Goal: Check status: Check status

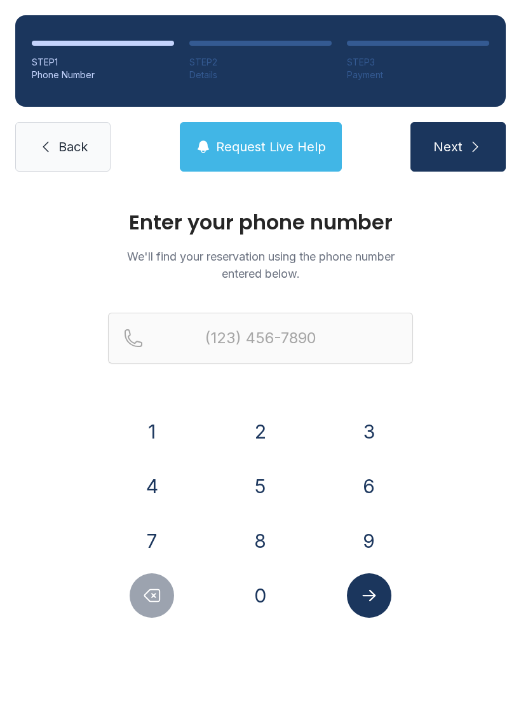
click at [365, 537] on button "9" at bounding box center [369, 540] width 44 height 44
click at [163, 420] on button "1" at bounding box center [152, 431] width 44 height 44
click at [257, 584] on button "0" at bounding box center [260, 595] width 44 height 44
click at [265, 490] on button "5" at bounding box center [260, 486] width 44 height 44
click at [260, 489] on button "5" at bounding box center [260, 486] width 44 height 44
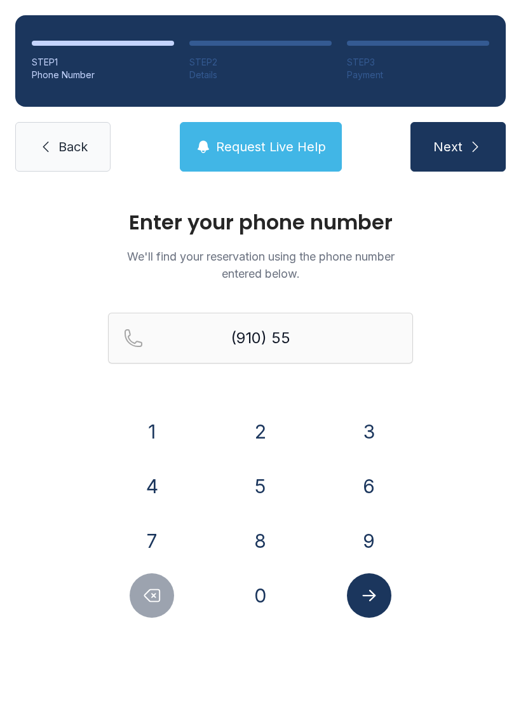
click at [165, 424] on button "1" at bounding box center [152, 431] width 44 height 44
click at [266, 532] on button "8" at bounding box center [260, 540] width 44 height 44
click at [272, 472] on button "5" at bounding box center [260, 486] width 44 height 44
click at [384, 539] on button "9" at bounding box center [369, 540] width 44 height 44
click at [384, 538] on button "9" at bounding box center [369, 540] width 44 height 44
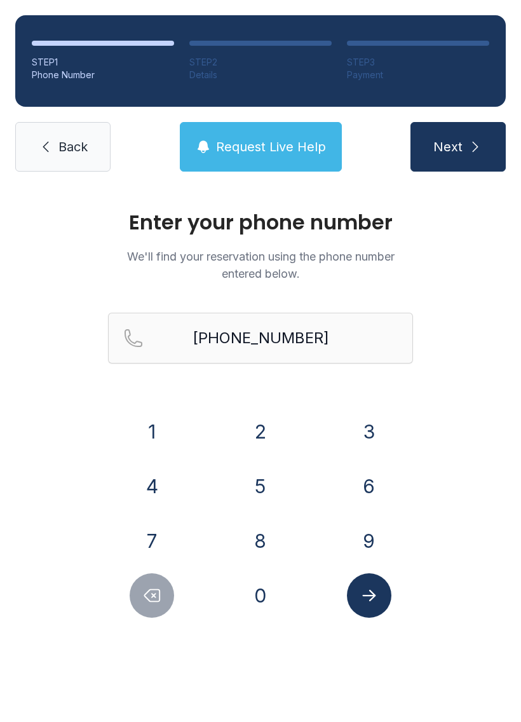
click at [374, 610] on button "Submit lookup form" at bounding box center [369, 595] width 44 height 44
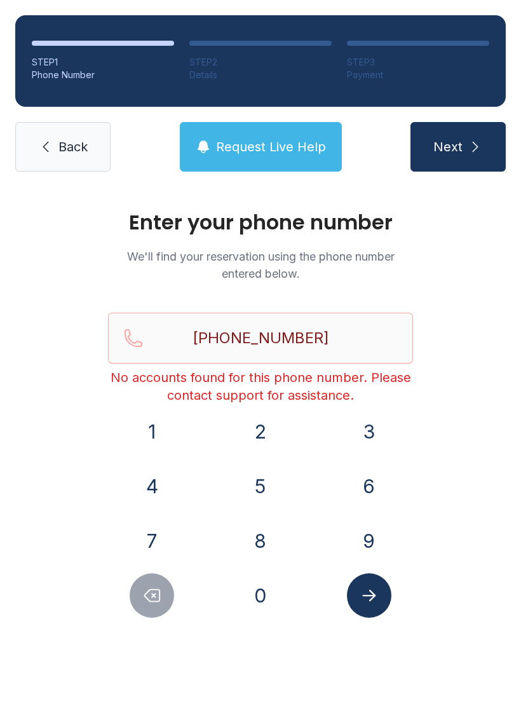
click at [377, 593] on icon "Submit lookup form" at bounding box center [369, 595] width 19 height 19
click at [169, 594] on button "Delete number" at bounding box center [152, 595] width 44 height 44
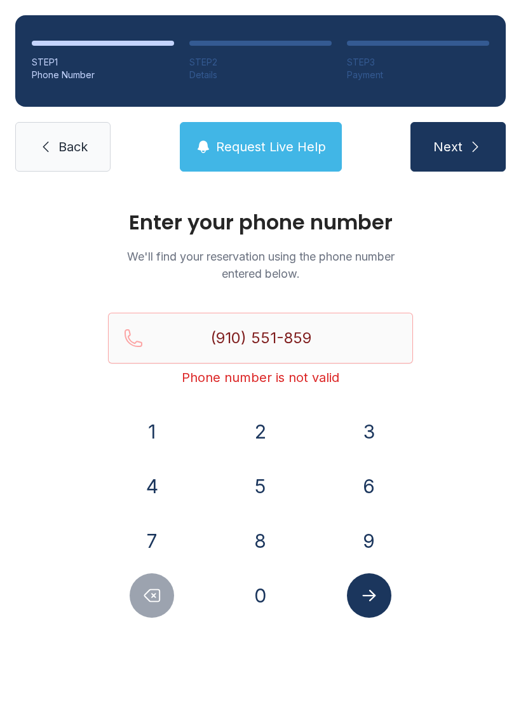
click at [169, 594] on button "Delete number" at bounding box center [152, 595] width 44 height 44
click at [140, 584] on button "Delete number" at bounding box center [152, 595] width 44 height 44
click at [139, 584] on button "Delete number" at bounding box center [152, 595] width 44 height 44
click at [151, 590] on icon "Delete number" at bounding box center [152, 596] width 15 height 12
click at [150, 590] on icon "Delete number" at bounding box center [152, 596] width 15 height 12
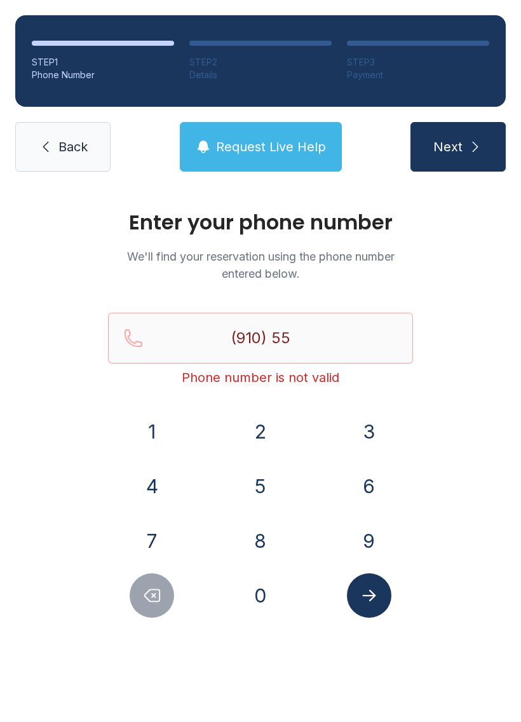
type input "(910) 5"
click at [73, 162] on link "Back" at bounding box center [62, 147] width 95 height 50
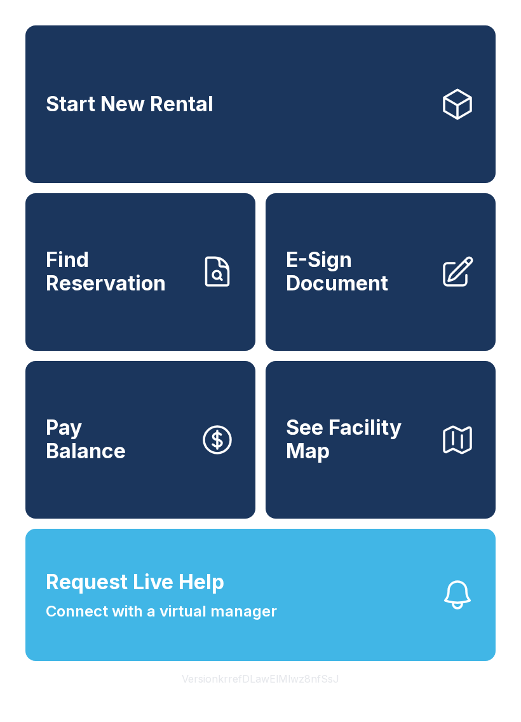
click at [189, 277] on span "Find Reservation" at bounding box center [118, 271] width 144 height 46
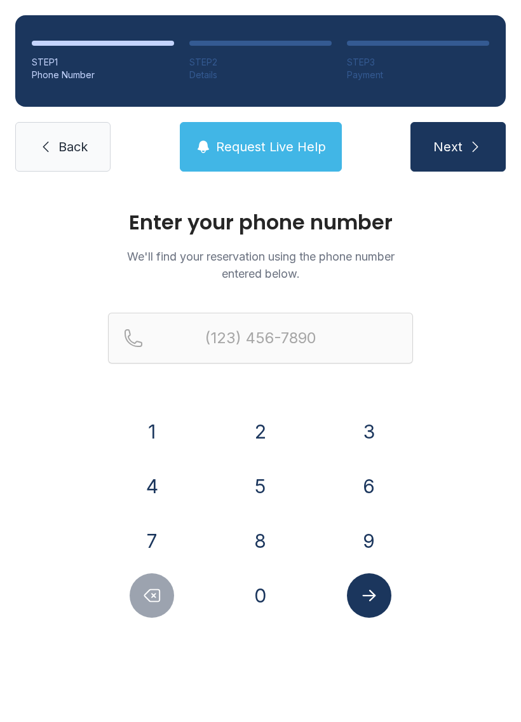
click at [370, 532] on button "9" at bounding box center [369, 540] width 44 height 44
click at [164, 417] on button "1" at bounding box center [152, 431] width 44 height 44
click at [239, 580] on div "0" at bounding box center [261, 595] width 88 height 44
click at [154, 537] on button "7" at bounding box center [152, 540] width 44 height 44
click at [156, 590] on icon "Delete number" at bounding box center [152, 596] width 15 height 12
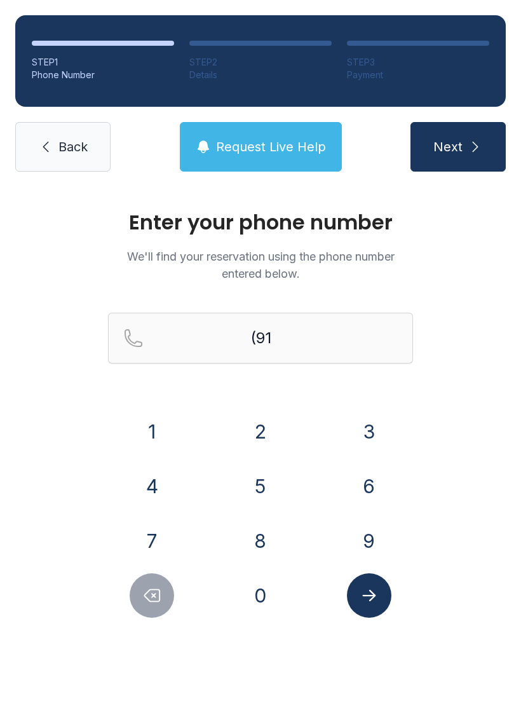
click at [260, 589] on button "0" at bounding box center [260, 595] width 44 height 44
click at [160, 534] on button "7" at bounding box center [152, 540] width 44 height 44
click at [253, 486] on button "5" at bounding box center [260, 486] width 44 height 44
click at [159, 428] on button "1" at bounding box center [152, 431] width 44 height 44
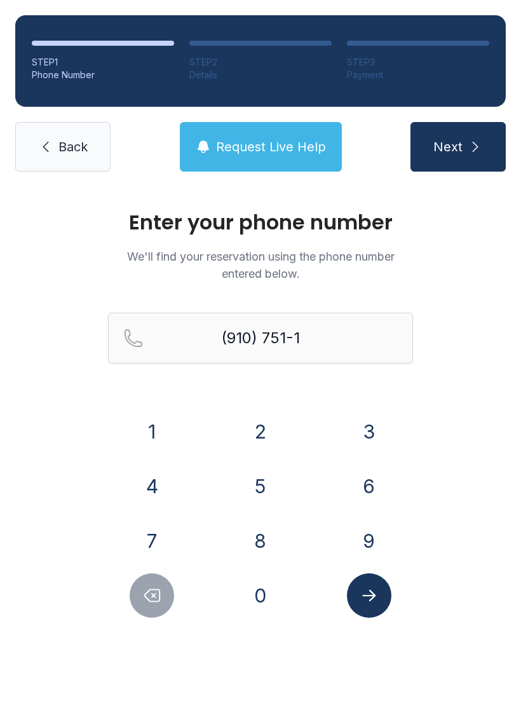
click at [253, 482] on button "5" at bounding box center [260, 486] width 44 height 44
click at [358, 426] on button "3" at bounding box center [369, 431] width 44 height 44
click at [277, 471] on button "5" at bounding box center [260, 486] width 44 height 44
click at [378, 588] on icon "Submit lookup form" at bounding box center [369, 595] width 19 height 19
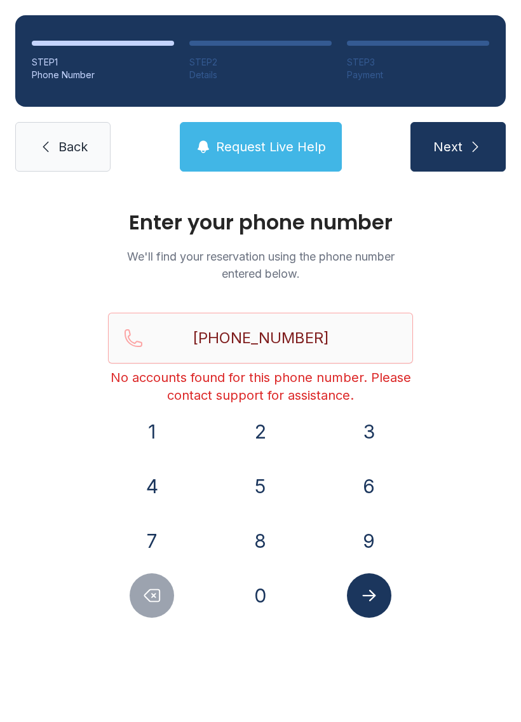
click at [159, 591] on icon "Delete number" at bounding box center [152, 596] width 15 height 12
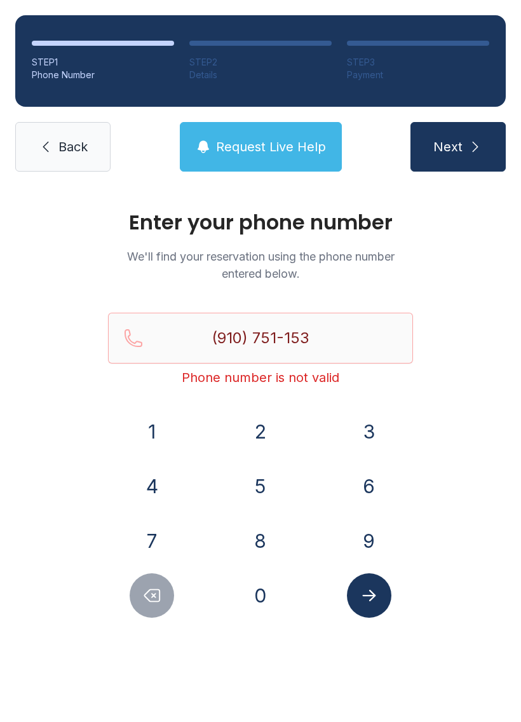
click at [159, 591] on icon "Delete number" at bounding box center [152, 596] width 15 height 12
click at [164, 585] on button "Delete number" at bounding box center [152, 595] width 44 height 44
click at [164, 584] on button "Delete number" at bounding box center [152, 595] width 44 height 44
click at [167, 589] on button "Delete number" at bounding box center [152, 595] width 44 height 44
click at [167, 588] on button "Delete number" at bounding box center [152, 595] width 44 height 44
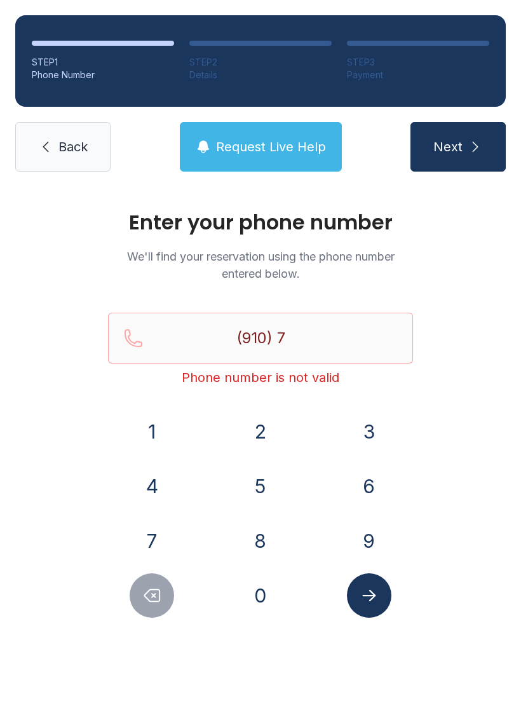
click at [155, 575] on button "Delete number" at bounding box center [152, 595] width 44 height 44
click at [155, 574] on button "Delete number" at bounding box center [152, 595] width 44 height 44
click at [156, 559] on button "7" at bounding box center [152, 540] width 44 height 44
click at [155, 556] on button "7" at bounding box center [152, 540] width 44 height 44
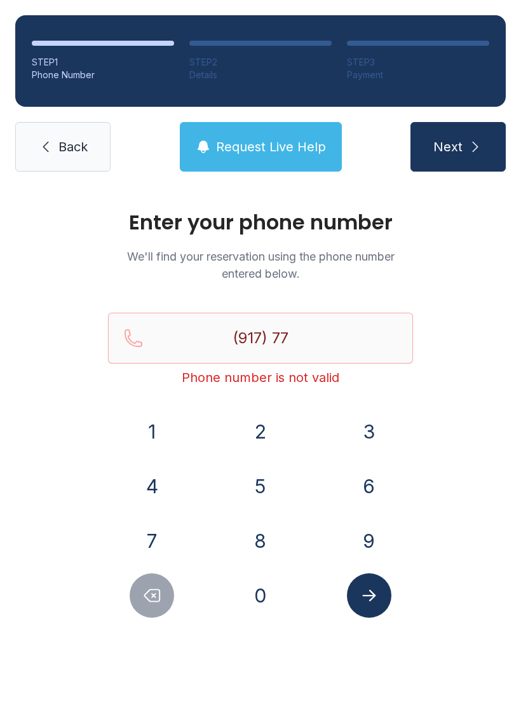
click at [154, 556] on button "7" at bounding box center [152, 540] width 44 height 44
click at [158, 556] on button "7" at bounding box center [152, 540] width 44 height 44
click at [158, 590] on icon "Delete number" at bounding box center [152, 596] width 15 height 12
click at [157, 590] on icon "Delete number" at bounding box center [152, 596] width 15 height 12
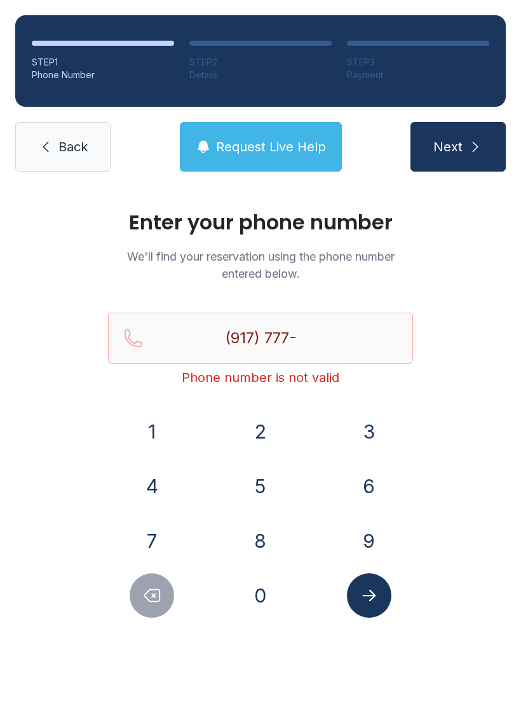
click at [159, 595] on icon "Delete number" at bounding box center [152, 596] width 15 height 12
click at [159, 594] on icon "Delete number" at bounding box center [152, 596] width 15 height 12
click at [160, 605] on button "Delete number" at bounding box center [152, 595] width 44 height 44
click at [159, 604] on icon "Delete number" at bounding box center [151, 595] width 19 height 19
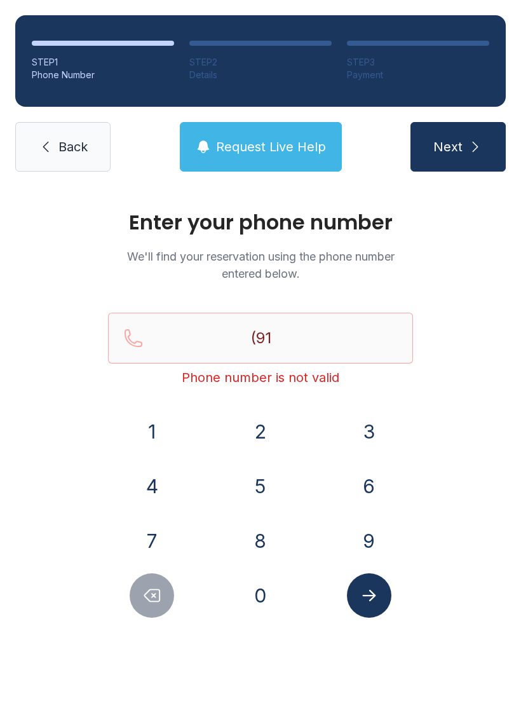
type input "(9"
click at [159, 604] on icon "Delete number" at bounding box center [151, 595] width 19 height 19
click at [163, 600] on button "Delete number" at bounding box center [152, 595] width 44 height 44
click at [92, 152] on link "Back" at bounding box center [62, 147] width 95 height 50
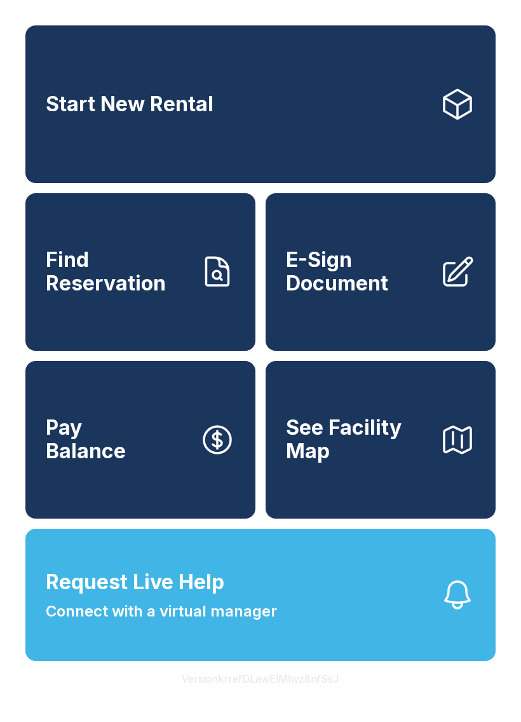
click at [401, 646] on button "Request Live Help Connect with a virtual manager" at bounding box center [260, 595] width 470 height 132
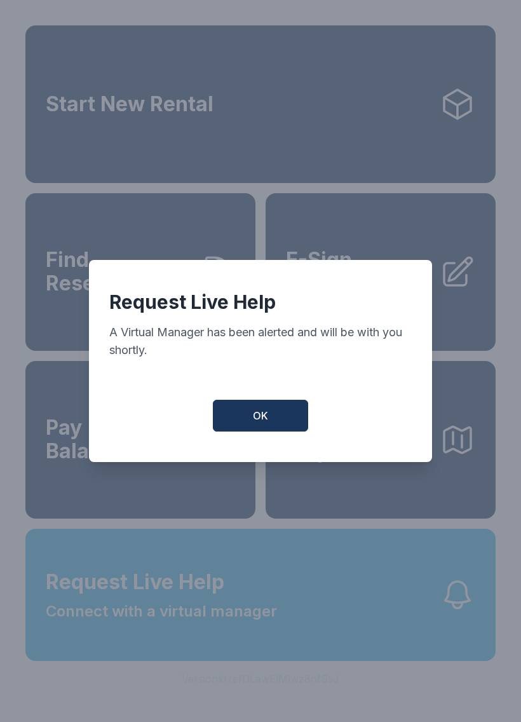
click at [287, 419] on button "OK" at bounding box center [260, 416] width 95 height 32
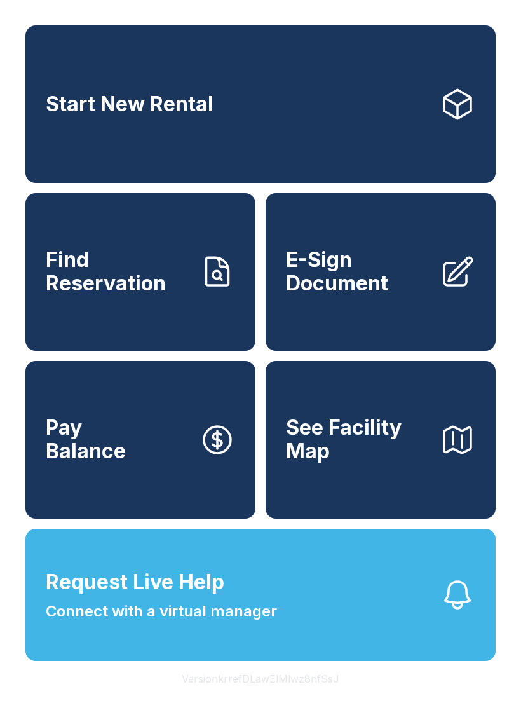
click at [236, 142] on link "Start New Rental" at bounding box center [260, 104] width 470 height 158
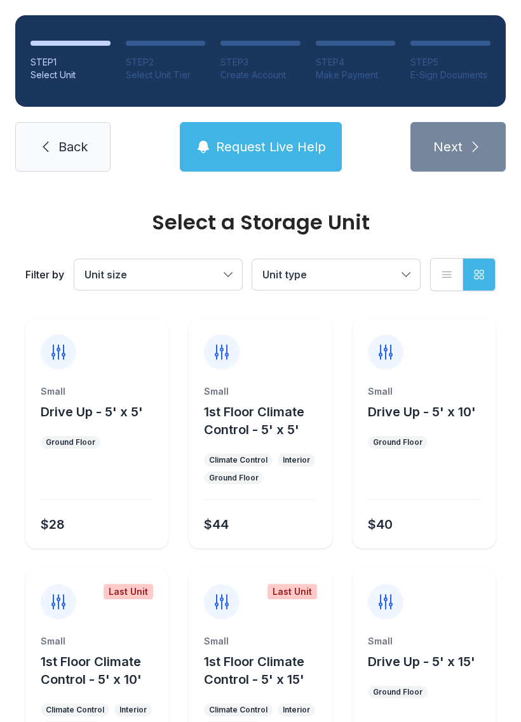
click at [72, 151] on span "Back" at bounding box center [72, 147] width 29 height 18
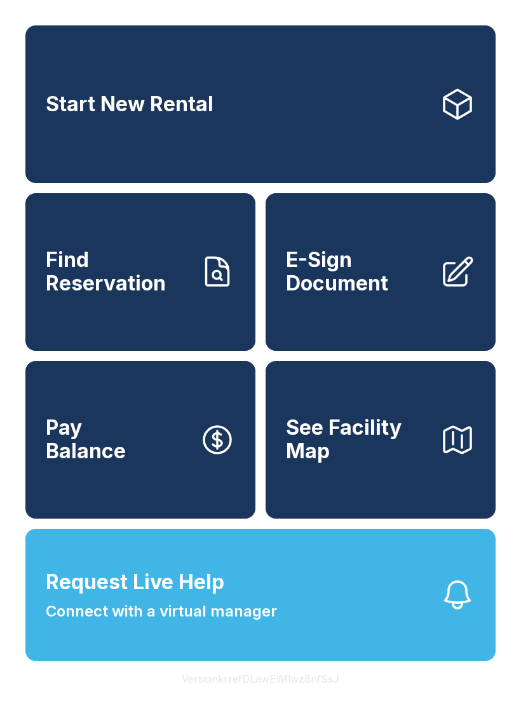
click at [169, 295] on span "Find Reservation" at bounding box center [118, 271] width 144 height 46
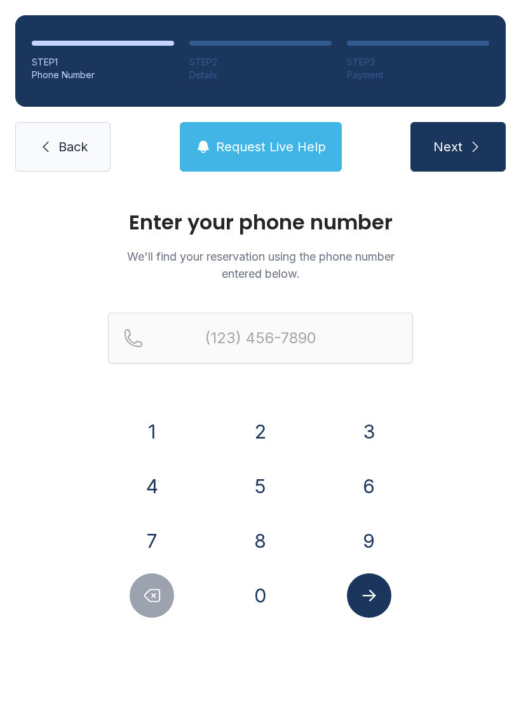
click at [369, 523] on button "9" at bounding box center [369, 540] width 44 height 44
click at [155, 430] on button "1" at bounding box center [152, 431] width 44 height 44
click at [259, 591] on button "0" at bounding box center [260, 595] width 44 height 44
click at [158, 539] on button "7" at bounding box center [152, 540] width 44 height 44
click at [259, 488] on button "5" at bounding box center [260, 486] width 44 height 44
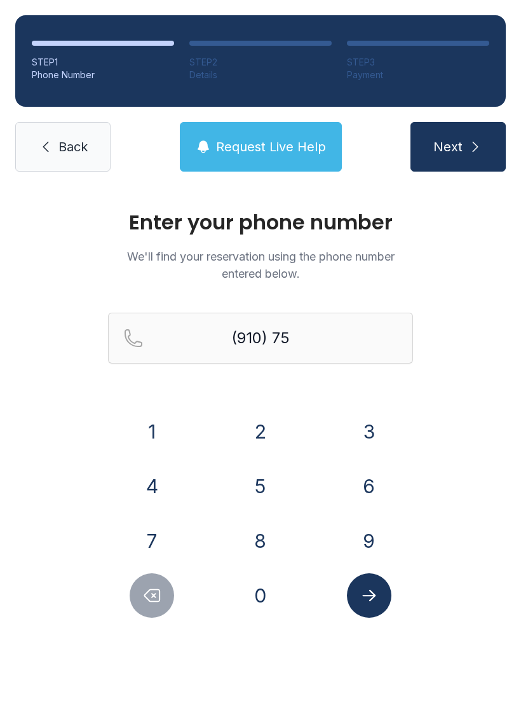
click at [161, 426] on button "1" at bounding box center [152, 431] width 44 height 44
click at [160, 429] on button "1" at bounding box center [152, 431] width 44 height 44
click at [264, 489] on button "5" at bounding box center [260, 486] width 44 height 44
click at [372, 421] on button "3" at bounding box center [369, 431] width 44 height 44
click at [260, 483] on button "5" at bounding box center [260, 486] width 44 height 44
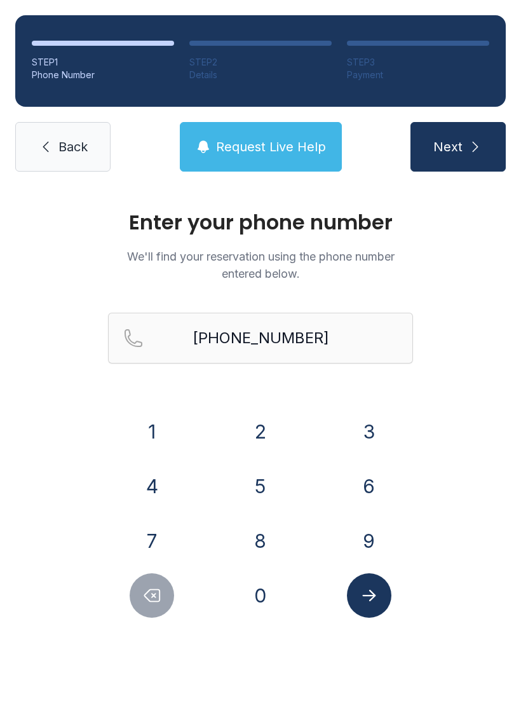
click at [370, 591] on icon "Submit lookup form" at bounding box center [368, 595] width 13 height 11
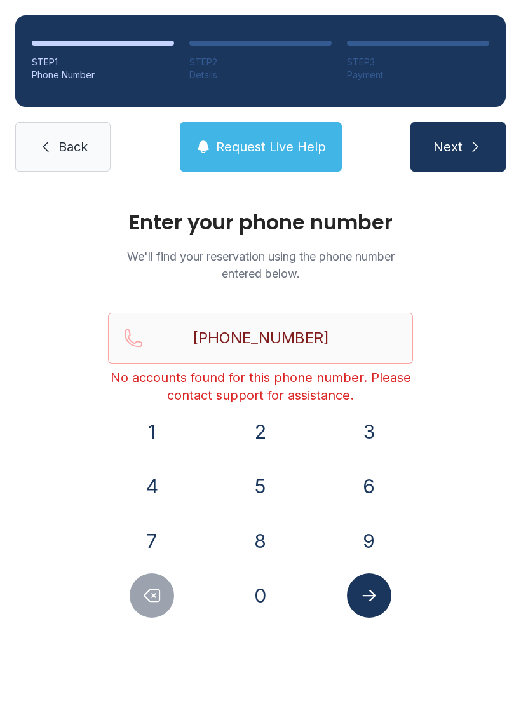
click at [161, 588] on icon "Delete number" at bounding box center [151, 595] width 19 height 19
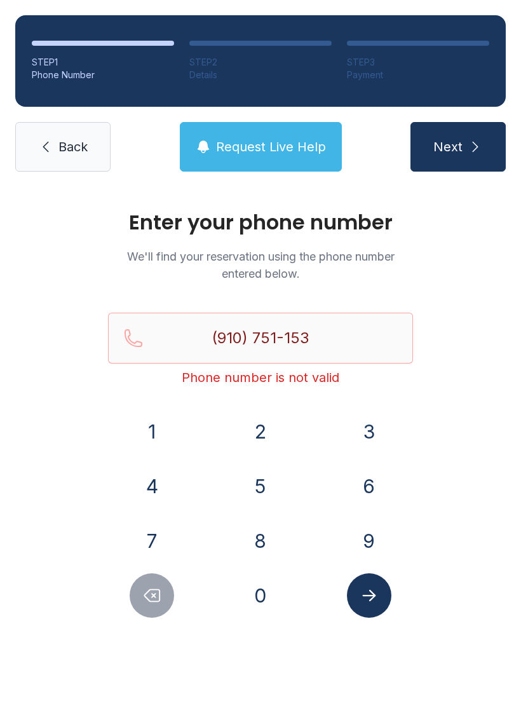
click at [161, 588] on icon "Delete number" at bounding box center [151, 595] width 19 height 19
click at [158, 590] on icon "Delete number" at bounding box center [151, 595] width 19 height 19
click at [157, 590] on icon "Delete number" at bounding box center [152, 596] width 15 height 12
click at [157, 593] on icon "Delete number" at bounding box center [151, 595] width 19 height 19
click at [156, 592] on icon "Delete number" at bounding box center [151, 595] width 19 height 19
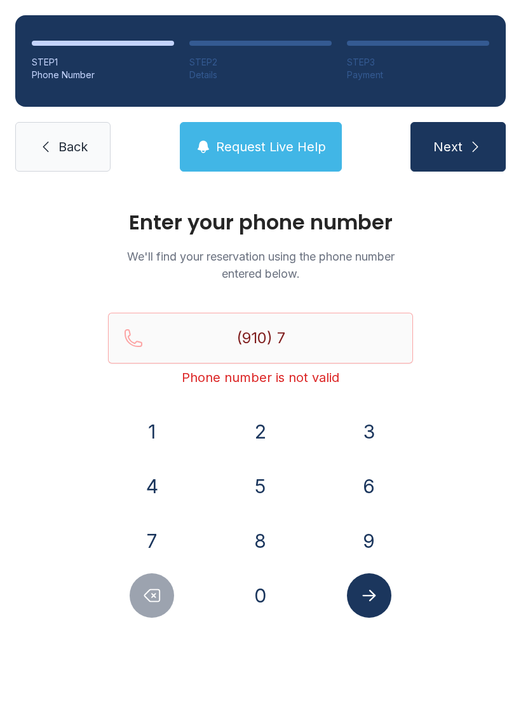
click at [156, 581] on button "Delete number" at bounding box center [152, 595] width 44 height 44
click at [156, 580] on button "Delete number" at bounding box center [152, 595] width 44 height 44
click at [158, 586] on icon "Delete number" at bounding box center [151, 595] width 19 height 19
type input "(9"
click at [158, 586] on icon "Delete number" at bounding box center [151, 595] width 19 height 19
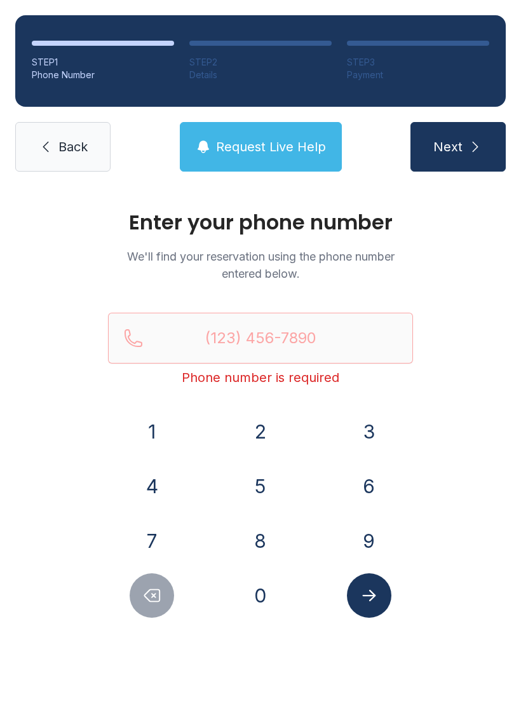
click at [369, 543] on button "9" at bounding box center [369, 540] width 44 height 44
click at [165, 448] on button "1" at bounding box center [152, 431] width 44 height 44
click at [264, 604] on button "0" at bounding box center [260, 595] width 44 height 44
click at [159, 542] on button "7" at bounding box center [152, 540] width 44 height 44
click at [261, 483] on button "5" at bounding box center [260, 486] width 44 height 44
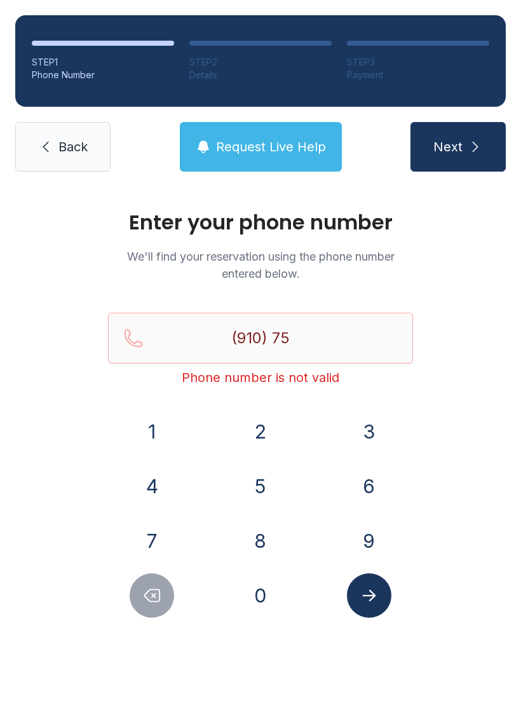
click at [163, 430] on button "1" at bounding box center [152, 431] width 44 height 44
click at [155, 429] on button "1" at bounding box center [152, 431] width 44 height 44
click at [261, 495] on button "5" at bounding box center [260, 486] width 44 height 44
click at [386, 423] on button "3" at bounding box center [369, 431] width 44 height 44
click at [259, 496] on button "5" at bounding box center [260, 486] width 44 height 44
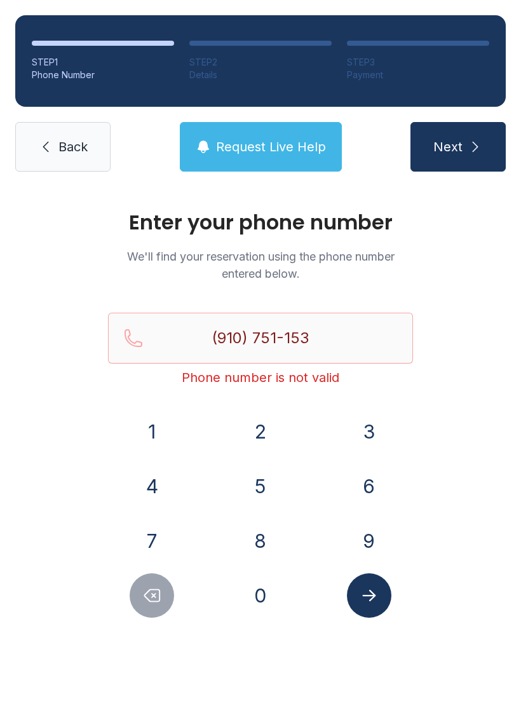
type input "[PHONE_NUMBER]"
click at [368, 597] on icon "Submit lookup form" at bounding box center [369, 595] width 19 height 19
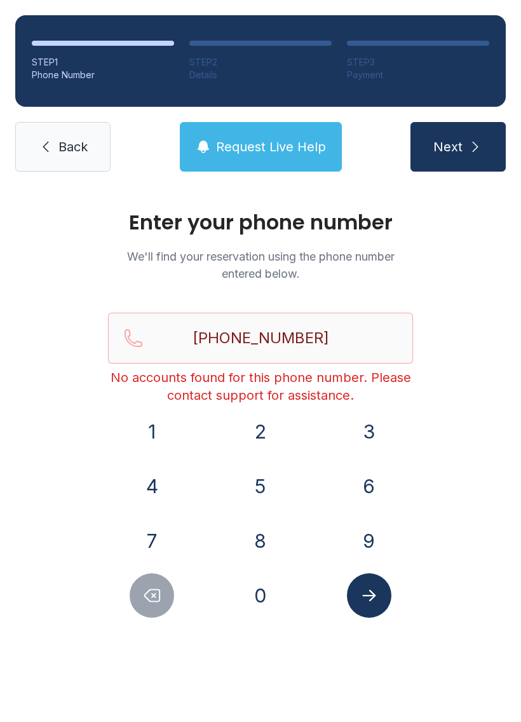
click at [69, 148] on span "Back" at bounding box center [72, 147] width 29 height 18
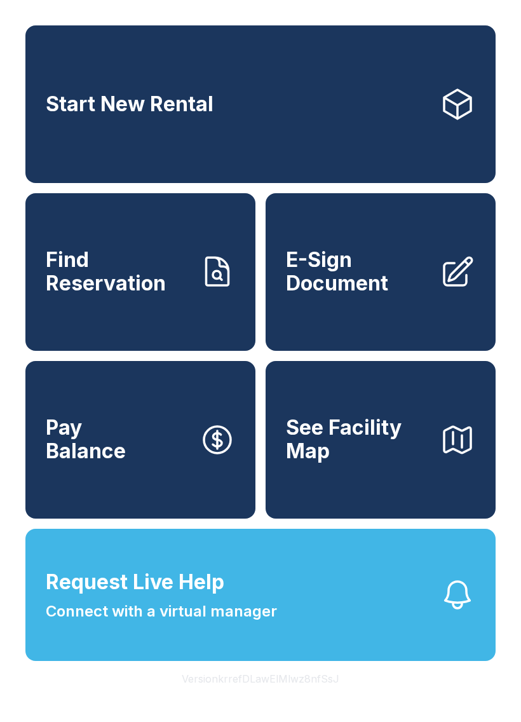
click at [137, 292] on span "Find Reservation" at bounding box center [118, 271] width 144 height 46
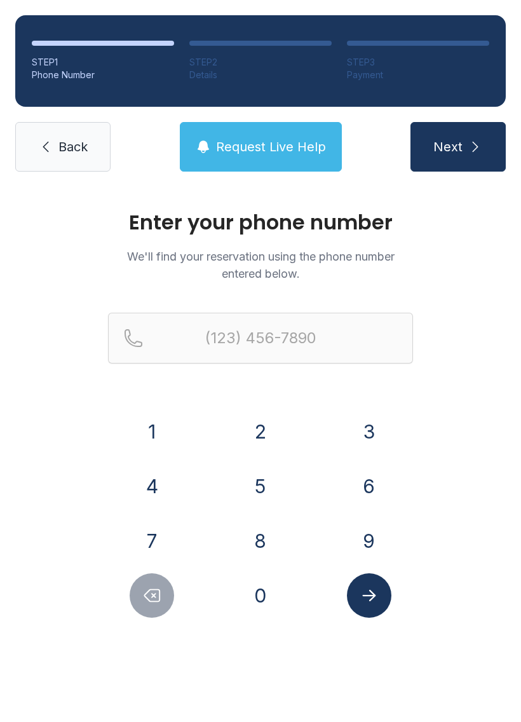
click at [368, 539] on button "9" at bounding box center [369, 540] width 44 height 44
click at [151, 432] on button "1" at bounding box center [152, 431] width 44 height 44
click at [261, 600] on button "0" at bounding box center [260, 595] width 44 height 44
click at [149, 534] on button "7" at bounding box center [152, 540] width 44 height 44
click at [260, 490] on button "5" at bounding box center [260, 486] width 44 height 44
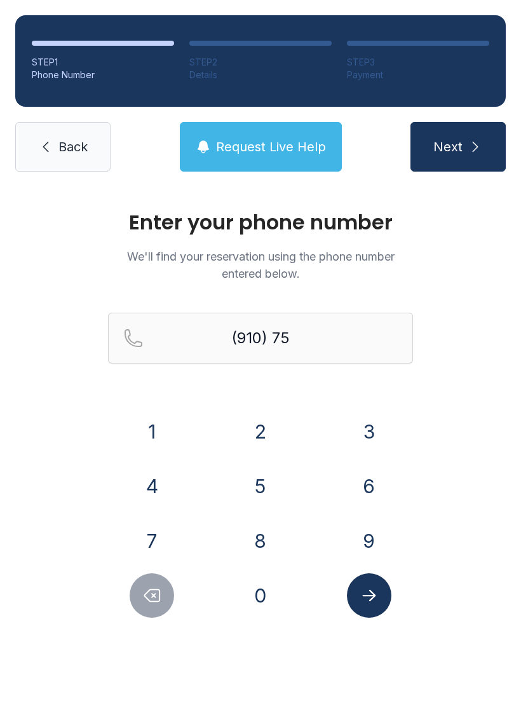
click at [142, 436] on button "1" at bounding box center [152, 431] width 44 height 44
click at [144, 433] on button "1" at bounding box center [152, 431] width 44 height 44
click at [258, 480] on button "5" at bounding box center [260, 486] width 44 height 44
click at [384, 441] on button "3" at bounding box center [369, 431] width 44 height 44
click at [273, 493] on button "5" at bounding box center [260, 486] width 44 height 44
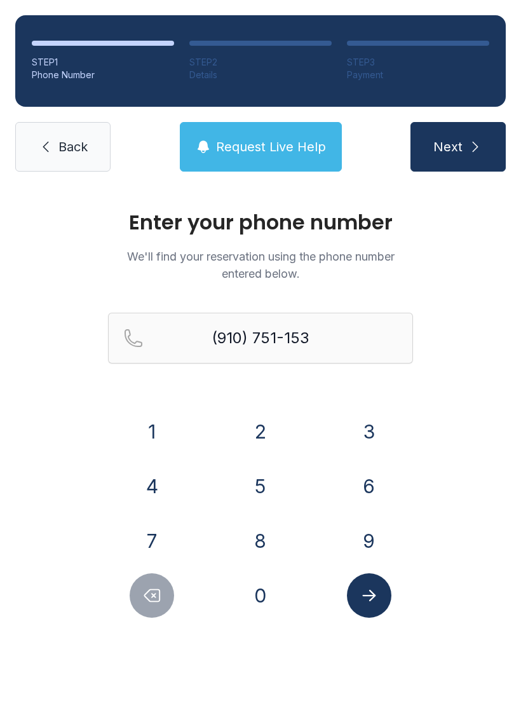
type input "[PHONE_NUMBER]"
click at [367, 600] on icon "Submit lookup form" at bounding box center [369, 595] width 19 height 19
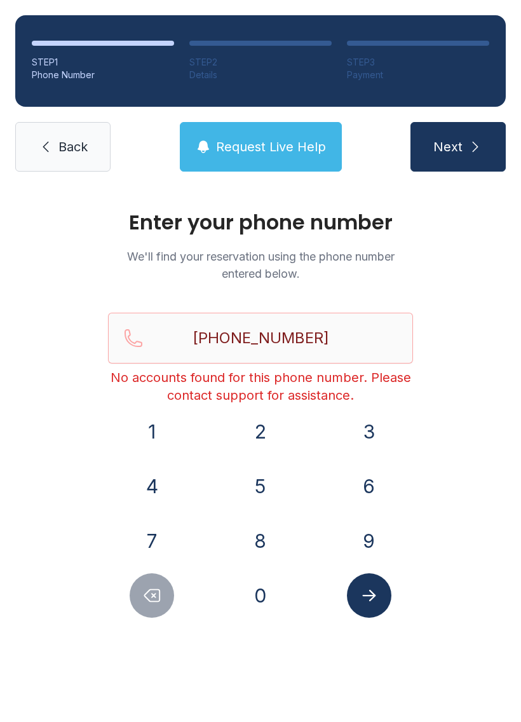
click at [72, 152] on span "Back" at bounding box center [72, 147] width 29 height 18
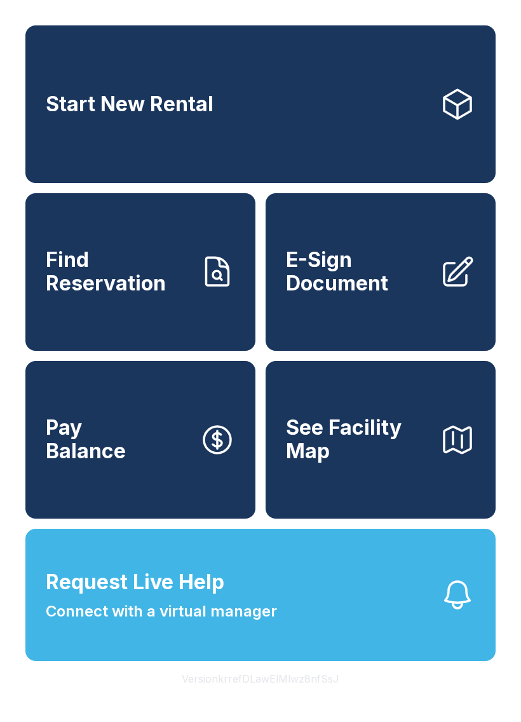
click at [130, 320] on link "Find Reservation" at bounding box center [140, 272] width 230 height 158
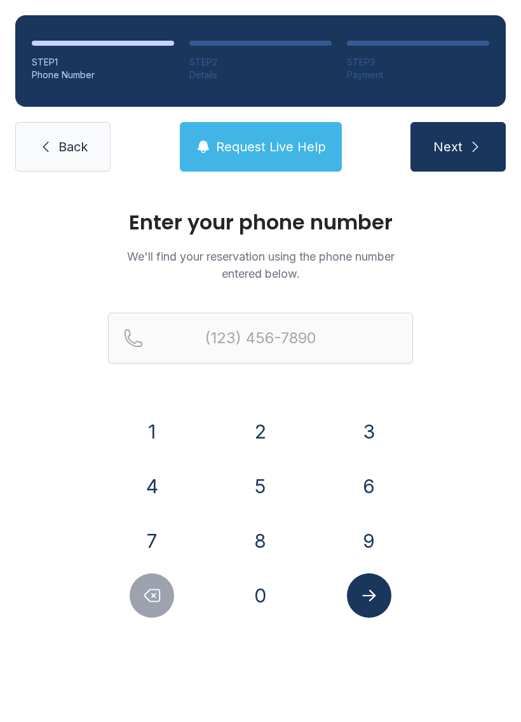
click at [372, 558] on button "9" at bounding box center [369, 540] width 44 height 44
click at [160, 433] on button "1" at bounding box center [152, 431] width 44 height 44
click at [262, 586] on button "0" at bounding box center [260, 595] width 44 height 44
click at [158, 534] on button "7" at bounding box center [152, 540] width 44 height 44
click at [266, 489] on button "5" at bounding box center [260, 486] width 44 height 44
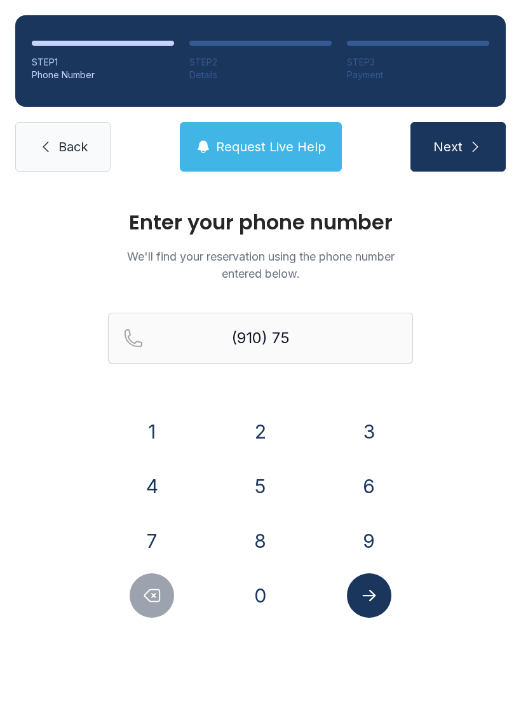
click at [165, 435] on button "1" at bounding box center [152, 431] width 44 height 44
click at [164, 434] on button "1" at bounding box center [152, 431] width 44 height 44
click at [257, 487] on button "5" at bounding box center [260, 486] width 44 height 44
click at [379, 419] on button "3" at bounding box center [369, 431] width 44 height 44
click at [257, 490] on button "5" at bounding box center [260, 486] width 44 height 44
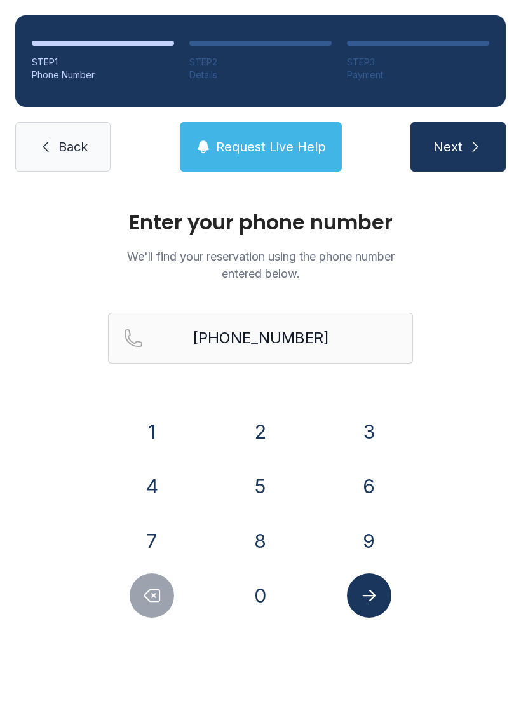
click at [381, 602] on button "Submit lookup form" at bounding box center [369, 595] width 44 height 44
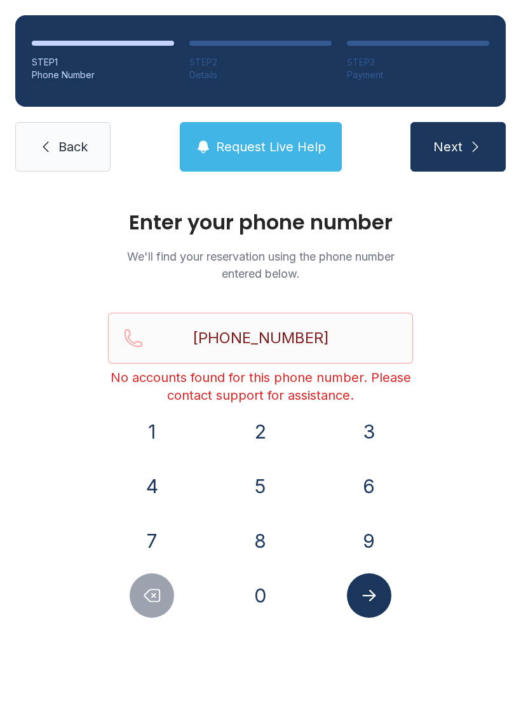
click at [143, 602] on icon "Delete number" at bounding box center [151, 595] width 19 height 19
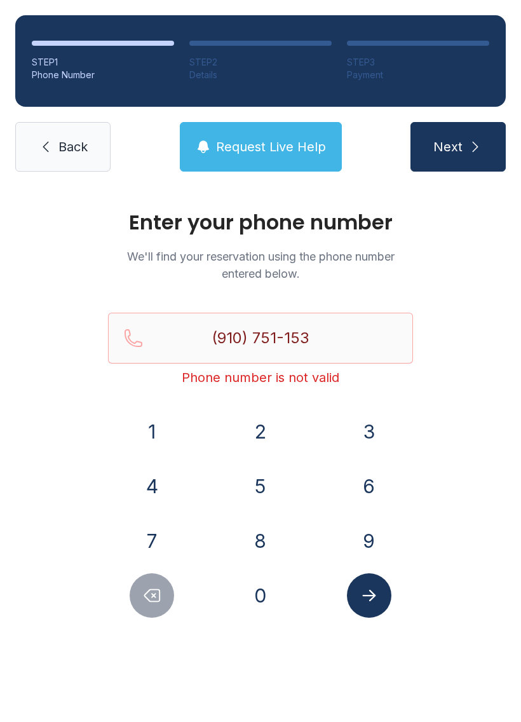
click at [143, 602] on icon "Delete number" at bounding box center [151, 595] width 19 height 19
click at [151, 594] on icon "Delete number" at bounding box center [151, 595] width 19 height 19
click at [150, 594] on icon "Delete number" at bounding box center [151, 595] width 19 height 19
click at [151, 590] on icon "Delete number" at bounding box center [151, 595] width 19 height 19
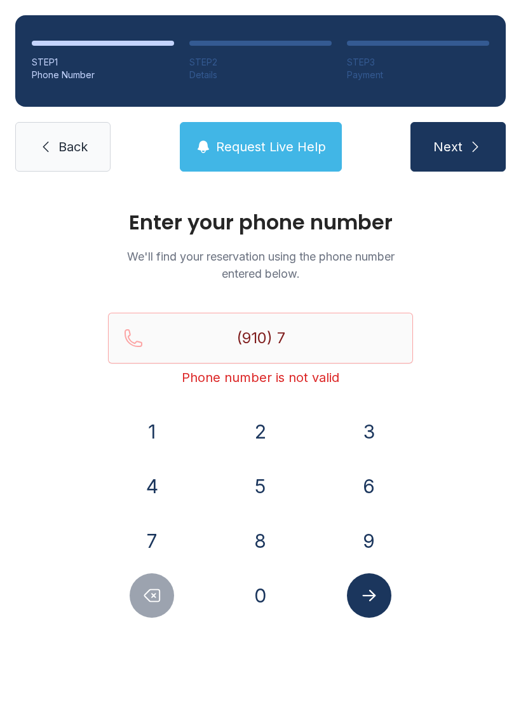
click at [152, 590] on icon "Delete number" at bounding box center [152, 596] width 15 height 12
click at [151, 590] on icon "Delete number" at bounding box center [152, 596] width 15 height 12
click at [152, 581] on button "Delete number" at bounding box center [152, 595] width 44 height 44
type input "(9"
click at [152, 580] on button "Delete number" at bounding box center [152, 595] width 44 height 44
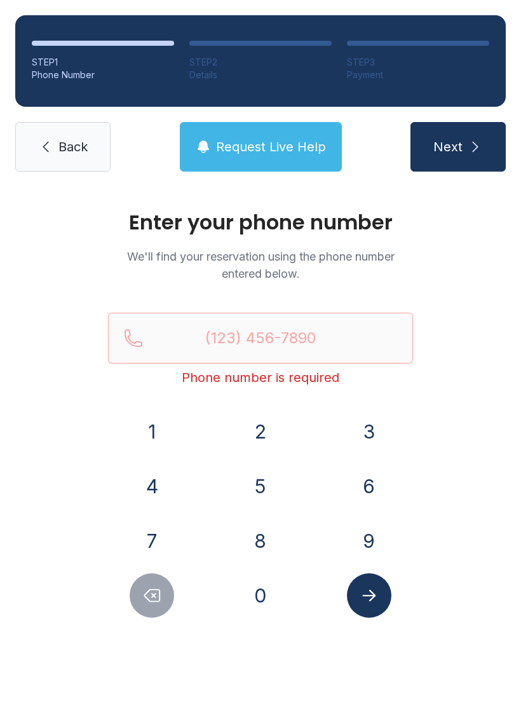
click at [356, 541] on button "9" at bounding box center [369, 540] width 44 height 44
click at [151, 442] on button "1" at bounding box center [152, 431] width 44 height 44
click at [262, 602] on button "0" at bounding box center [260, 595] width 44 height 44
click at [158, 547] on button "7" at bounding box center [152, 540] width 44 height 44
click at [263, 491] on button "5" at bounding box center [260, 486] width 44 height 44
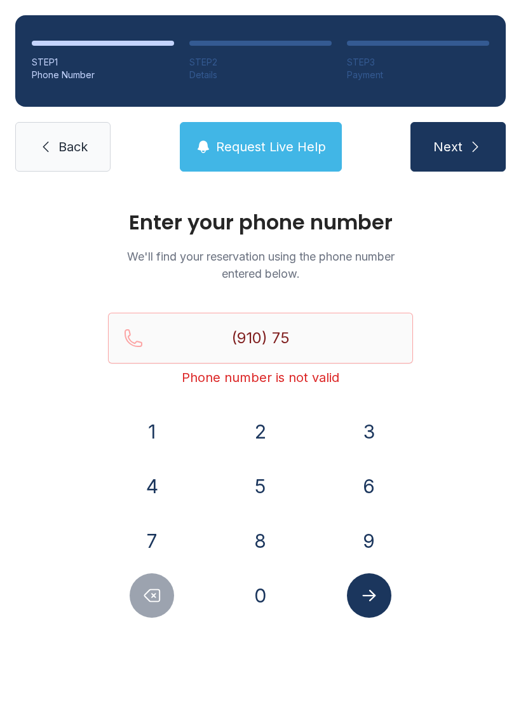
click at [168, 443] on button "1" at bounding box center [152, 431] width 44 height 44
click at [167, 443] on button "1" at bounding box center [152, 431] width 44 height 44
click at [250, 487] on button "5" at bounding box center [260, 486] width 44 height 44
click at [363, 429] on button "3" at bounding box center [369, 431] width 44 height 44
click at [247, 500] on button "5" at bounding box center [260, 486] width 44 height 44
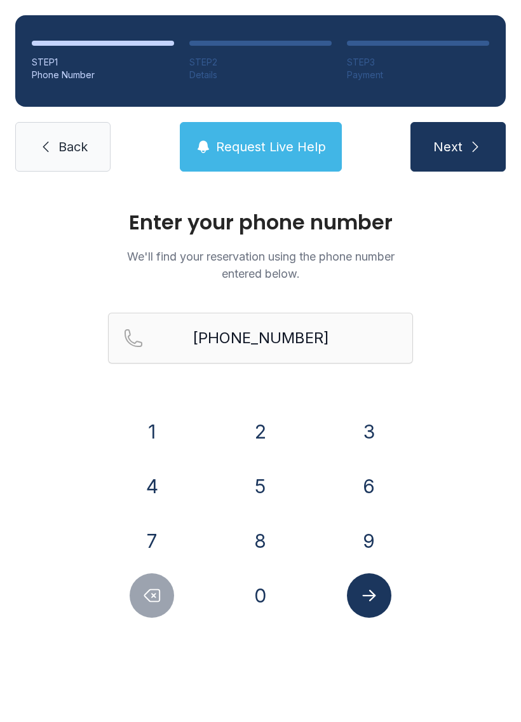
click at [370, 600] on icon "Submit lookup form" at bounding box center [368, 595] width 13 height 11
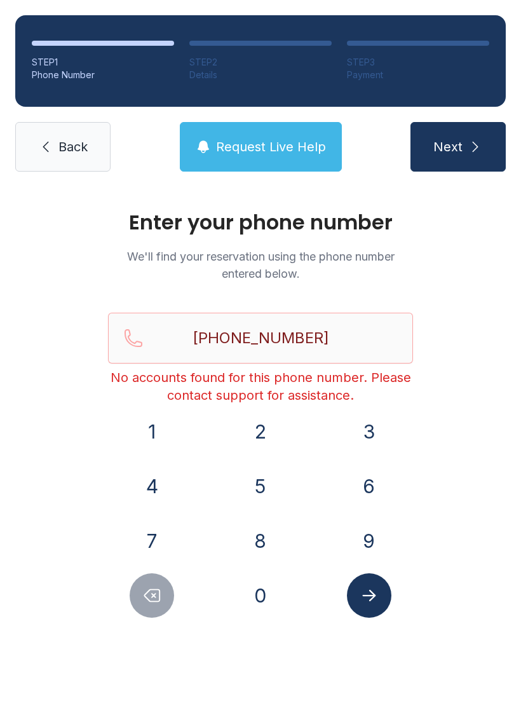
click at [372, 593] on icon "Submit lookup form" at bounding box center [368, 595] width 13 height 11
click at [366, 595] on icon "Submit lookup form" at bounding box center [368, 595] width 13 height 11
click at [367, 591] on icon "Submit lookup form" at bounding box center [369, 595] width 19 height 19
click at [140, 584] on button "Delete number" at bounding box center [152, 595] width 44 height 44
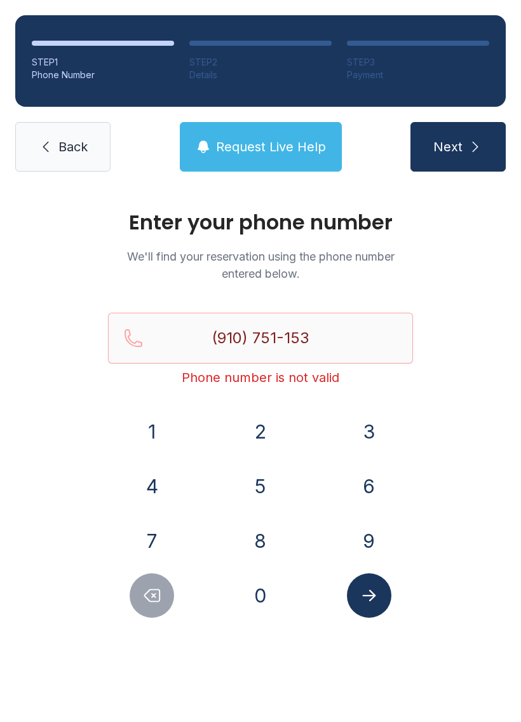
click at [139, 584] on button "Delete number" at bounding box center [152, 595] width 44 height 44
click at [153, 583] on button "Delete number" at bounding box center [152, 595] width 44 height 44
click at [156, 578] on button "Delete number" at bounding box center [152, 595] width 44 height 44
click at [160, 579] on button "Delete number" at bounding box center [152, 595] width 44 height 44
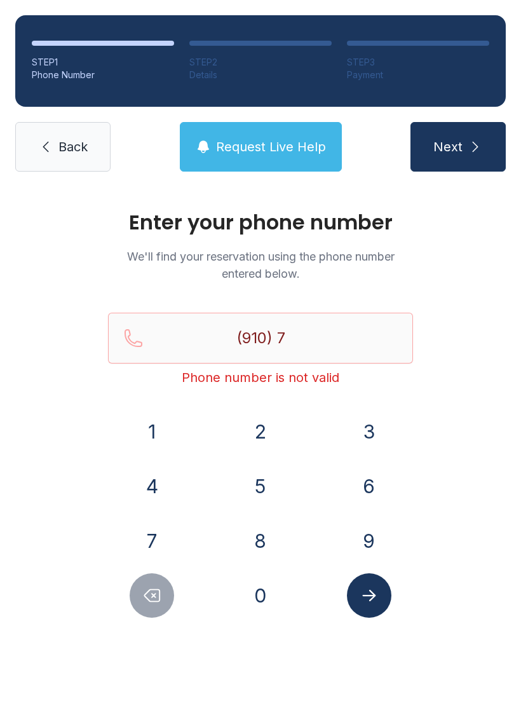
click at [159, 579] on button "Delete number" at bounding box center [152, 595] width 44 height 44
click at [155, 562] on button "7" at bounding box center [152, 540] width 44 height 44
click at [161, 569] on div "1 2 3 4 5 6 7 8 9 0" at bounding box center [260, 513] width 305 height 208
click at [163, 570] on div "1 2 3 4 5 6 7 8 9 0" at bounding box center [260, 513] width 305 height 208
click at [166, 569] on div "1 2 3 4 5 6 7 8 9 0" at bounding box center [260, 513] width 305 height 208
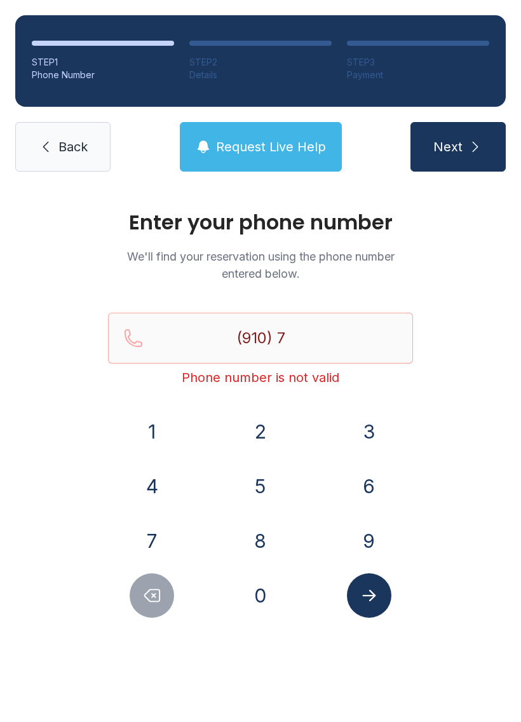
click at [149, 581] on button "Delete number" at bounding box center [152, 595] width 44 height 44
click at [152, 595] on icon "Delete number" at bounding box center [151, 595] width 19 height 19
type input "(9"
click at [152, 595] on icon "Delete number" at bounding box center [151, 595] width 19 height 19
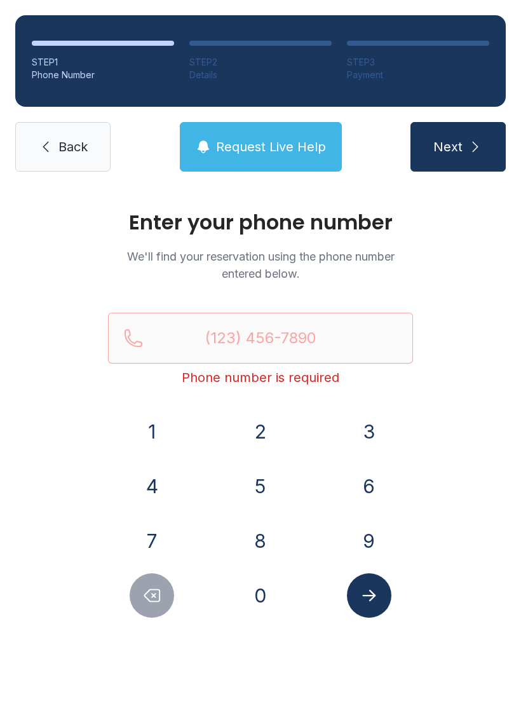
click at [158, 592] on icon "Delete number" at bounding box center [151, 595] width 19 height 19
